Goal: Task Accomplishment & Management: Complete application form

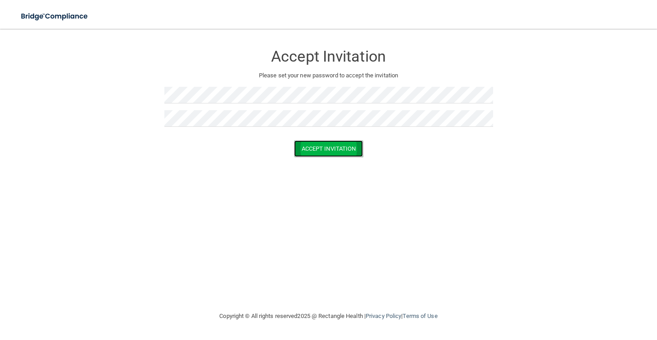
click at [305, 145] on button "Accept Invitation" at bounding box center [328, 148] width 69 height 17
click at [313, 163] on button "Accept Invitation" at bounding box center [328, 161] width 69 height 17
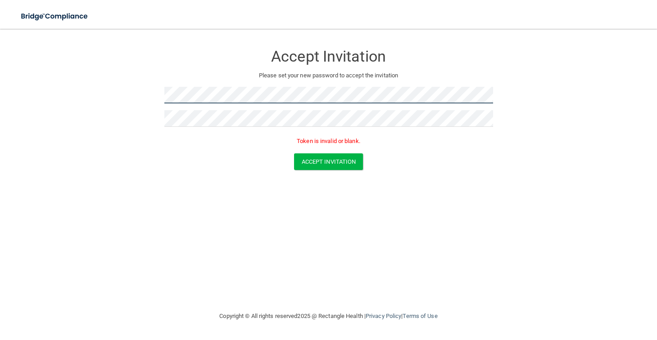
click at [112, 94] on form "Accept Invitation Please set your new password to accept the invitation Token i…" at bounding box center [328, 109] width 621 height 143
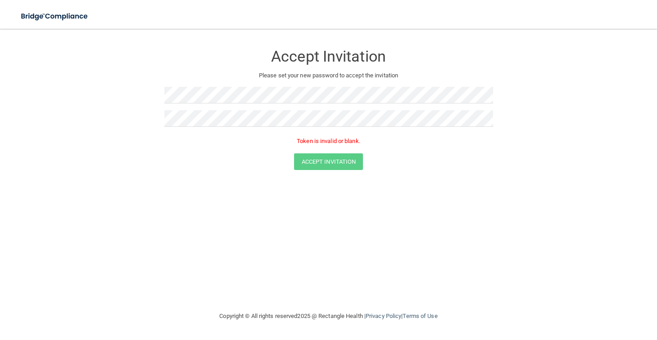
click at [242, 104] on div at bounding box center [328, 98] width 329 height 23
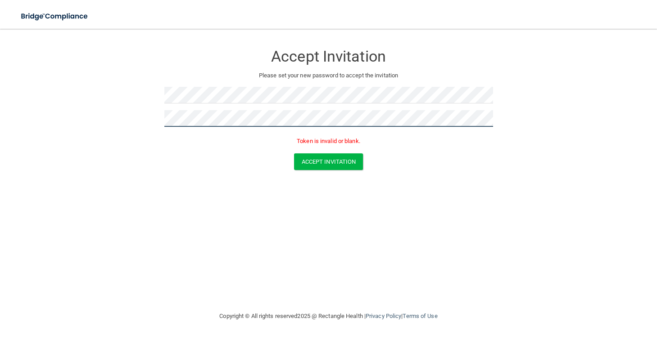
click at [146, 120] on form "Accept Invitation Please set your new password to accept the invitation Token i…" at bounding box center [328, 109] width 621 height 143
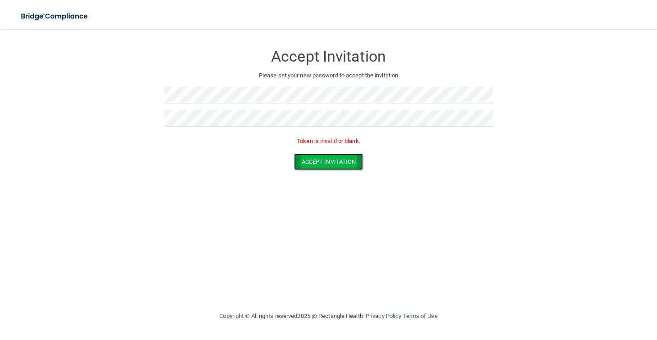
click at [314, 159] on button "Accept Invitation" at bounding box center [328, 161] width 69 height 17
drag, startPoint x: 90, startPoint y: 14, endPoint x: 509, endPoint y: 142, distance: 438.0
